Goal: Information Seeking & Learning: Learn about a topic

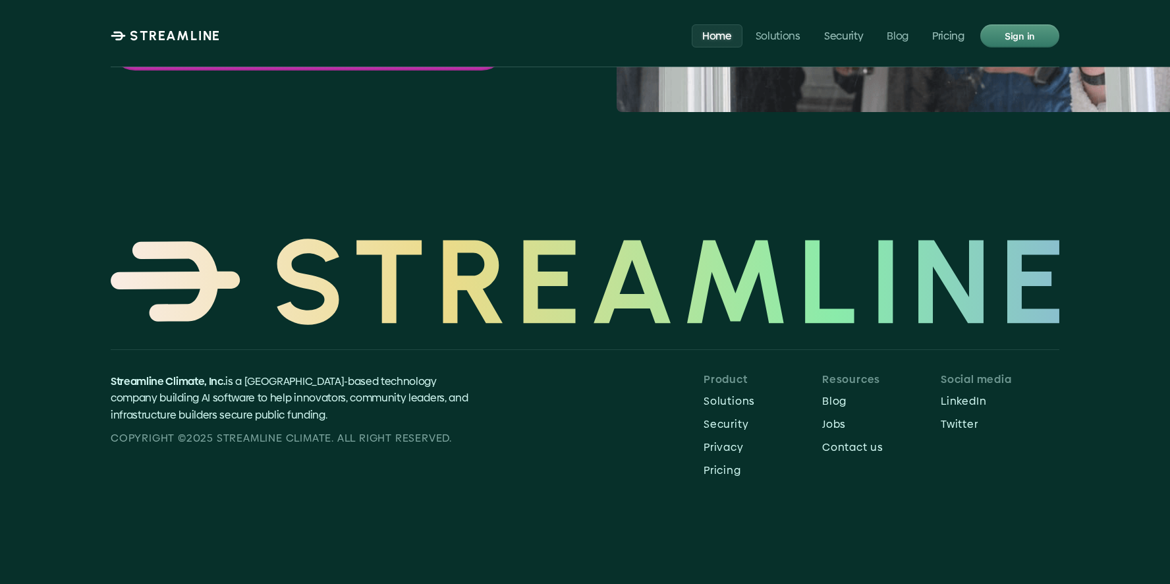
scroll to position [5455, 0]
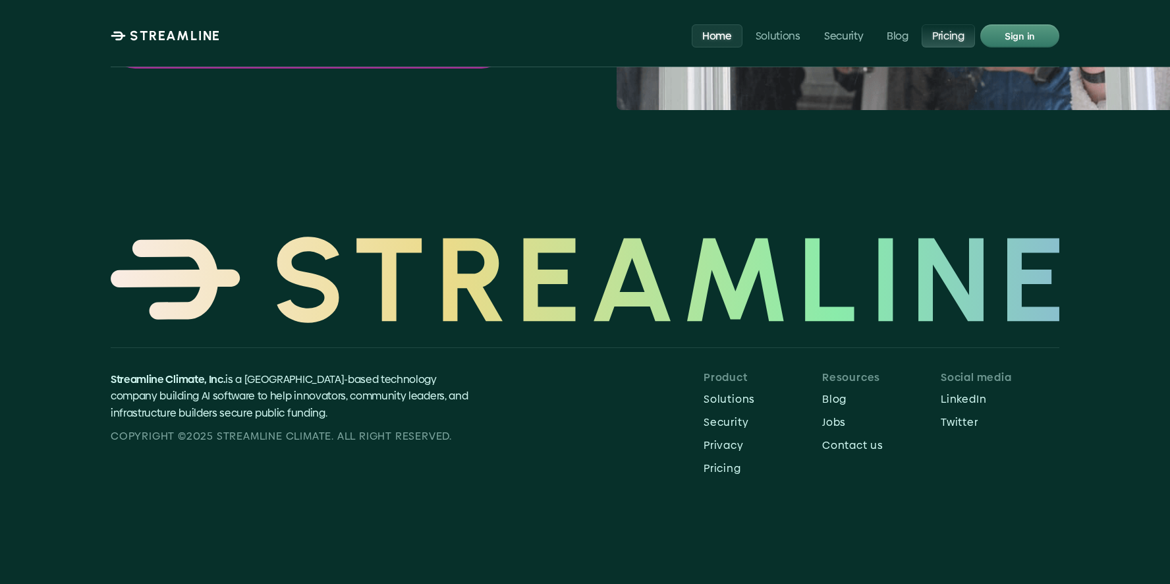
click at [942, 41] on p "Pricing" at bounding box center [948, 35] width 32 height 13
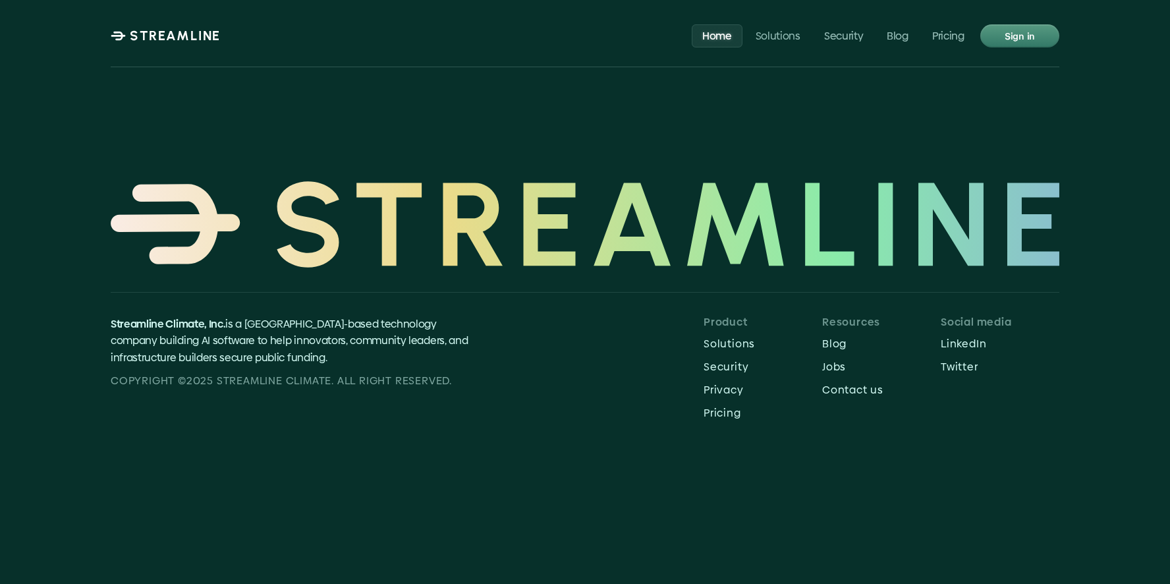
scroll to position [5433, 0]
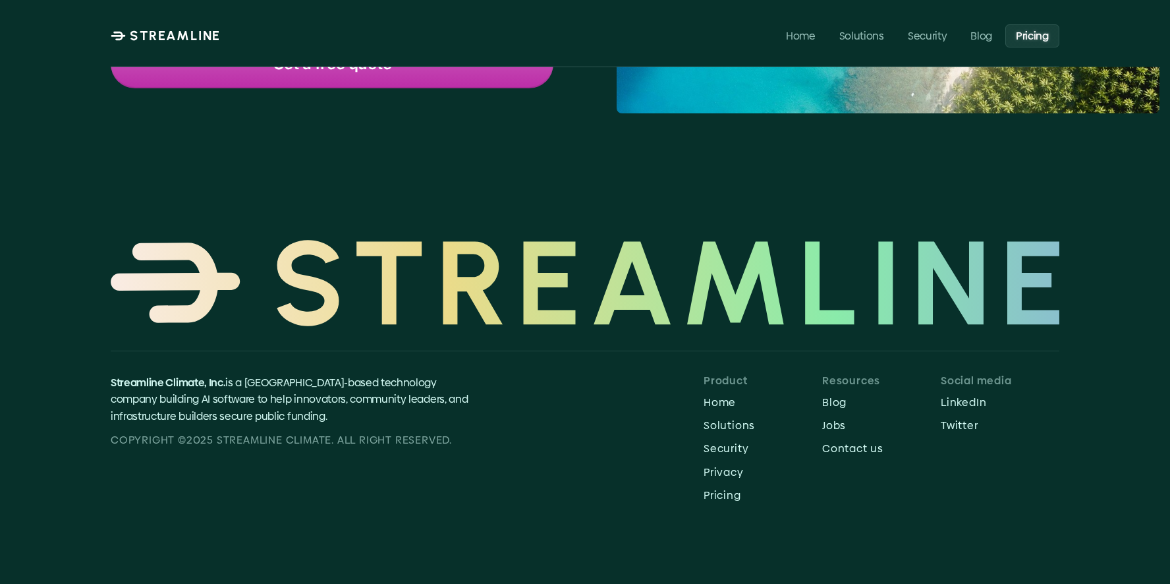
scroll to position [416, 0]
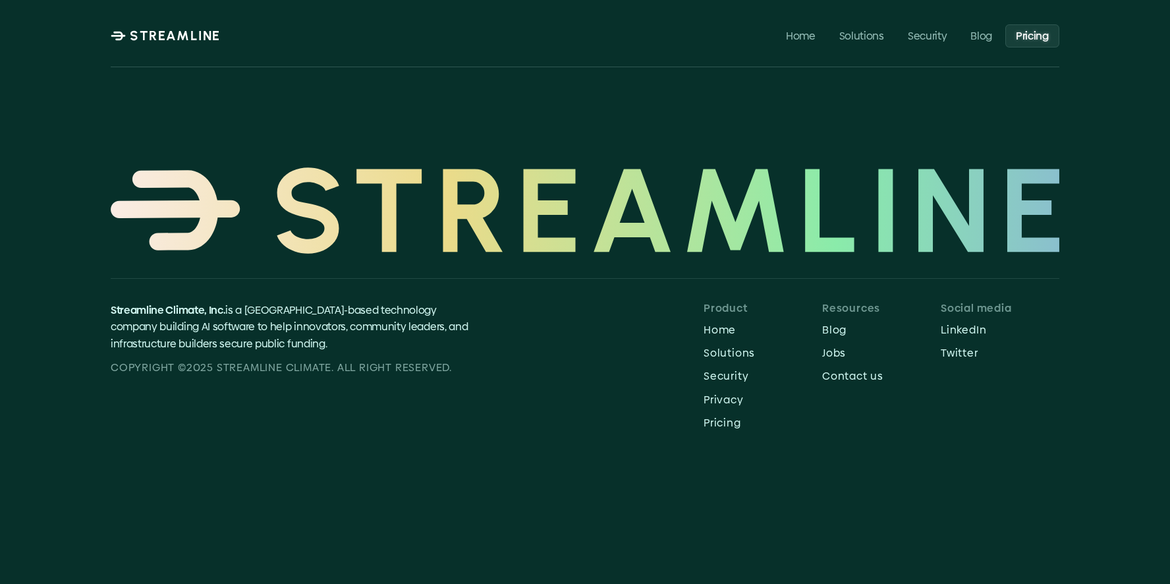
drag, startPoint x: 105, startPoint y: 279, endPoint x: 294, endPoint y: 274, distance: 188.4
click at [247, 274] on div "Streamline Climate, Inc. is a San Francisco-based technology company building A…" at bounding box center [584, 302] width 1043 height 397
drag, startPoint x: 762, startPoint y: 375, endPoint x: 675, endPoint y: 377, distance: 87.0
click at [928, 38] on p "Security" at bounding box center [927, 35] width 39 height 13
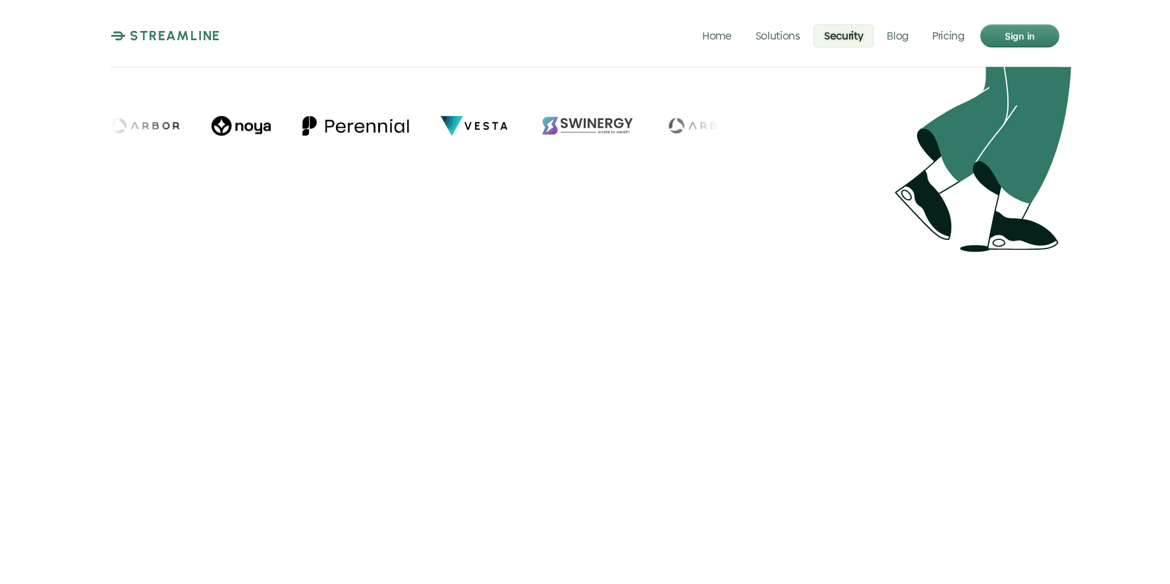
scroll to position [1384, 0]
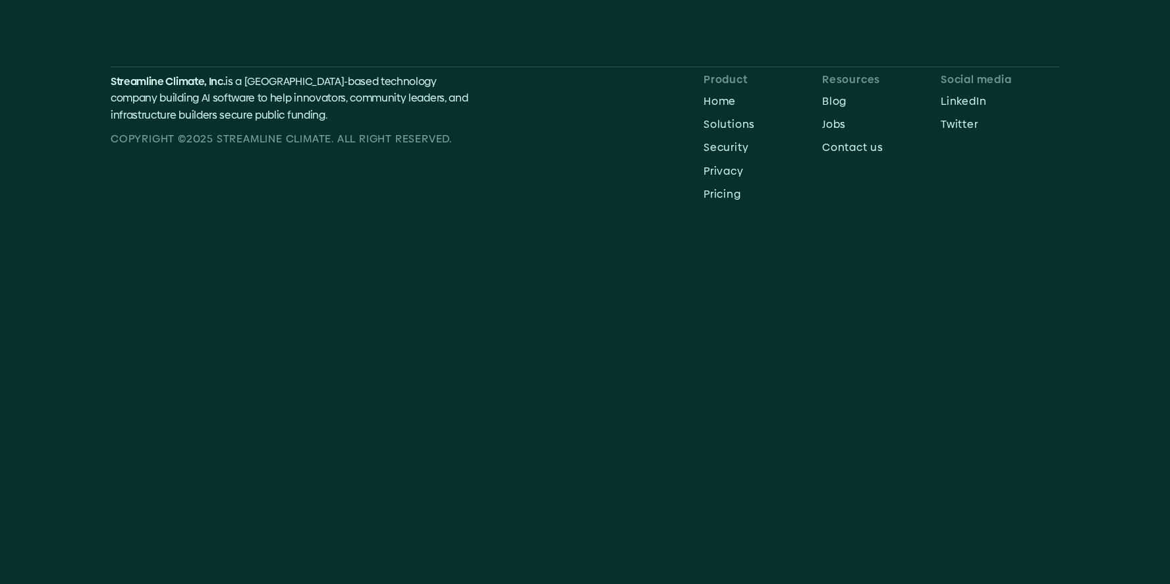
scroll to position [645, 0]
